Goal: Complete application form

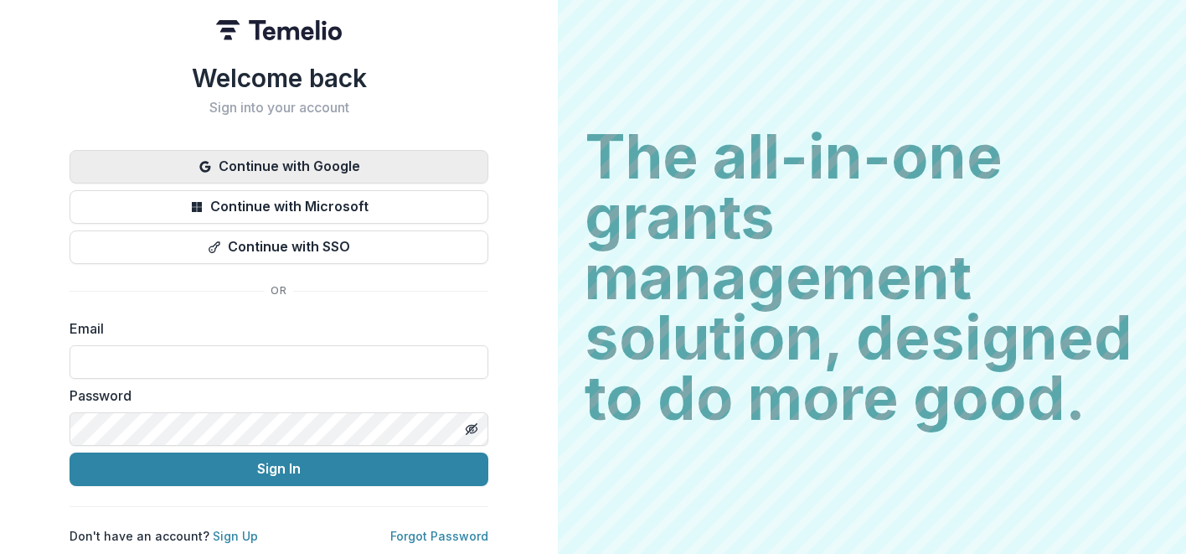
click at [338, 154] on button "Continue with Google" at bounding box center [279, 167] width 419 height 34
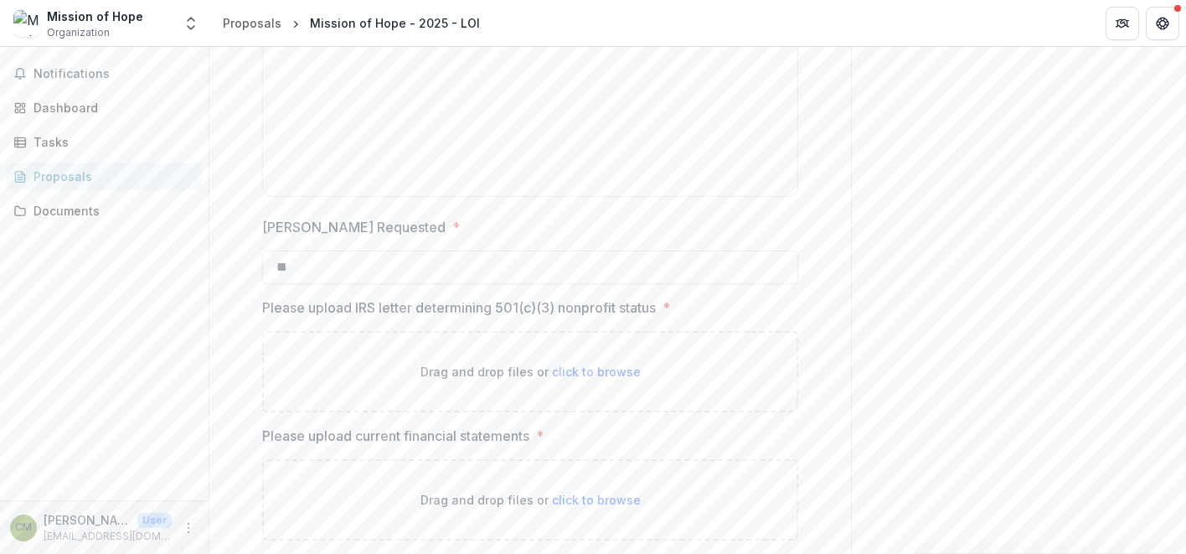
scroll to position [2322, 0]
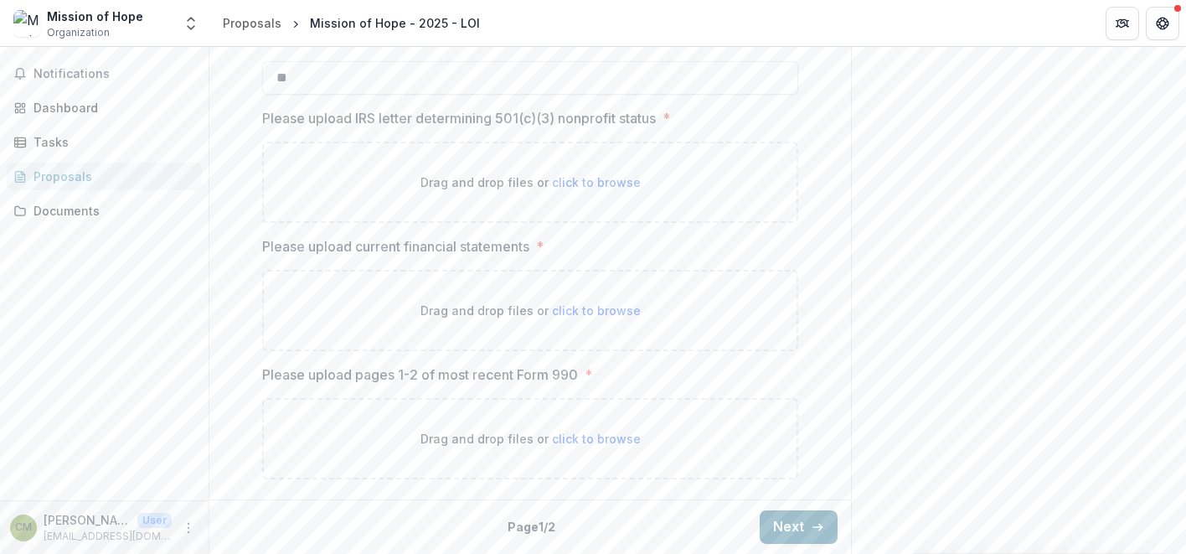
click at [785, 531] on button "Next" at bounding box center [799, 527] width 78 height 34
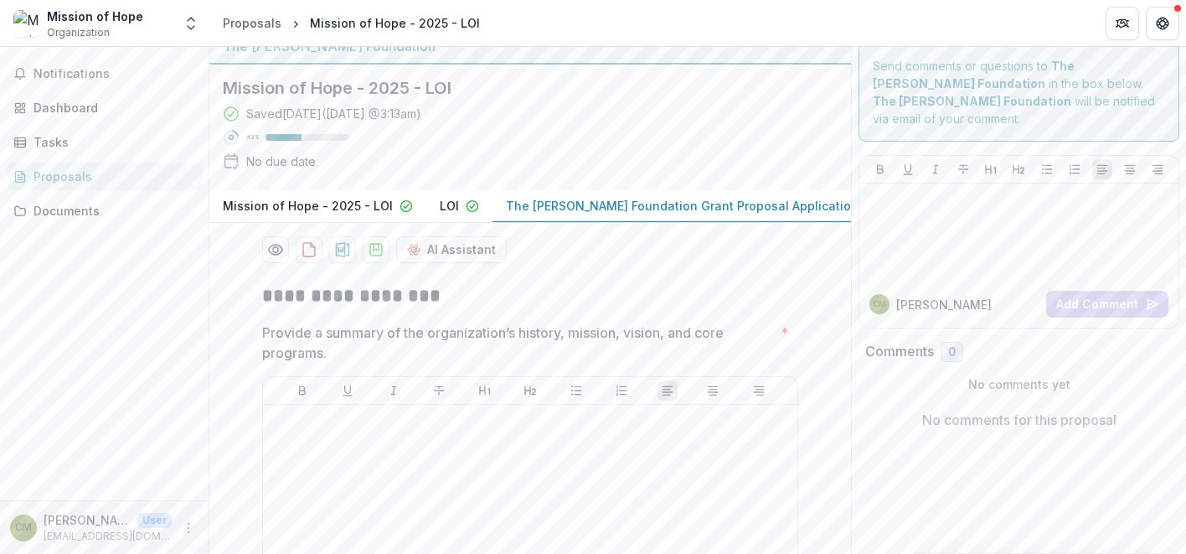
scroll to position [0, 0]
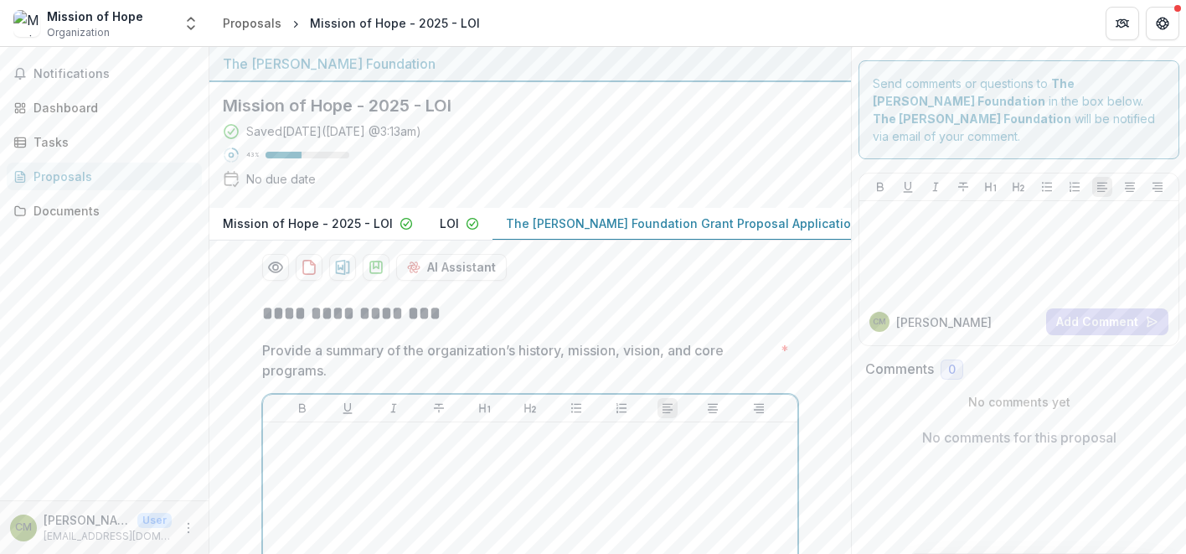
click at [567, 462] on div at bounding box center [530, 554] width 521 height 251
